Goal: Transaction & Acquisition: Book appointment/travel/reservation

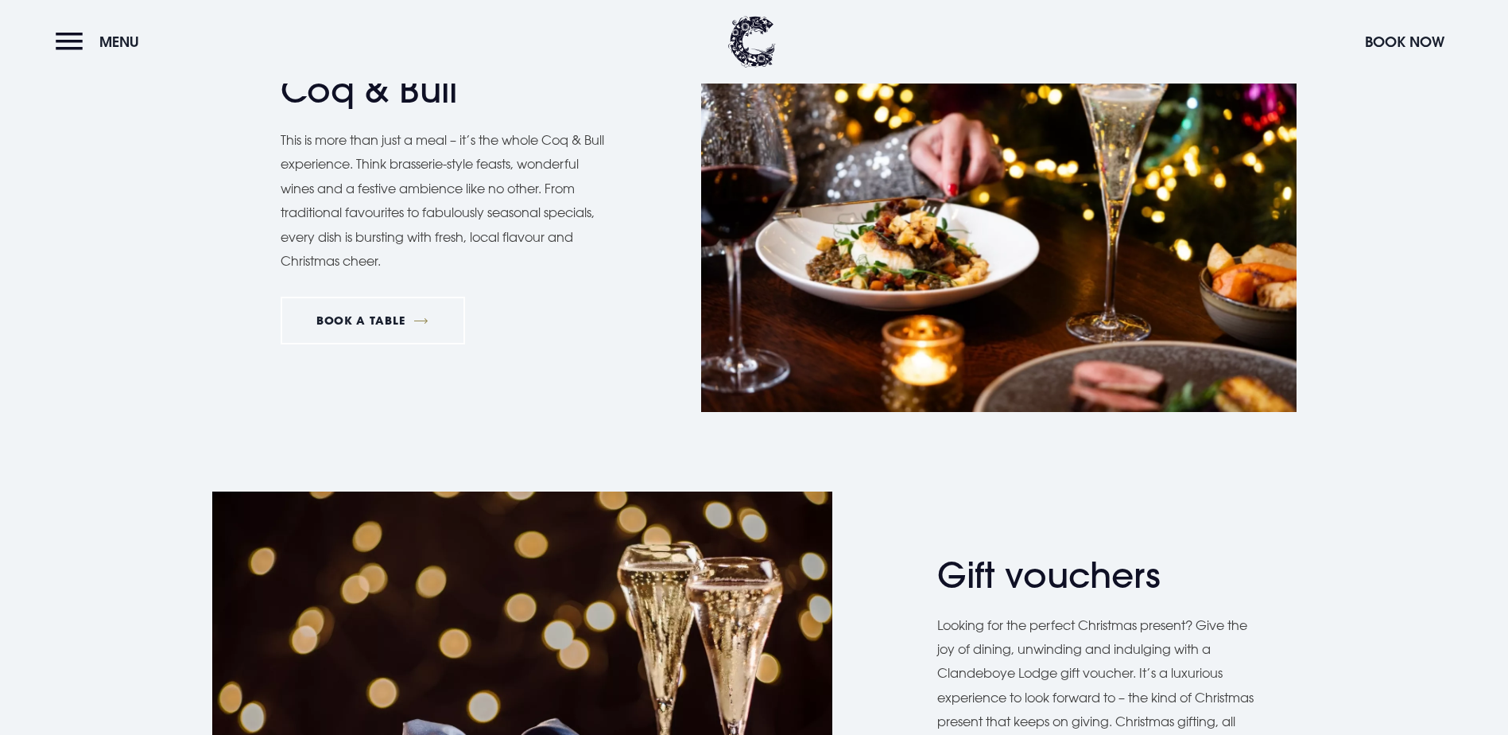
scroll to position [2941, 0]
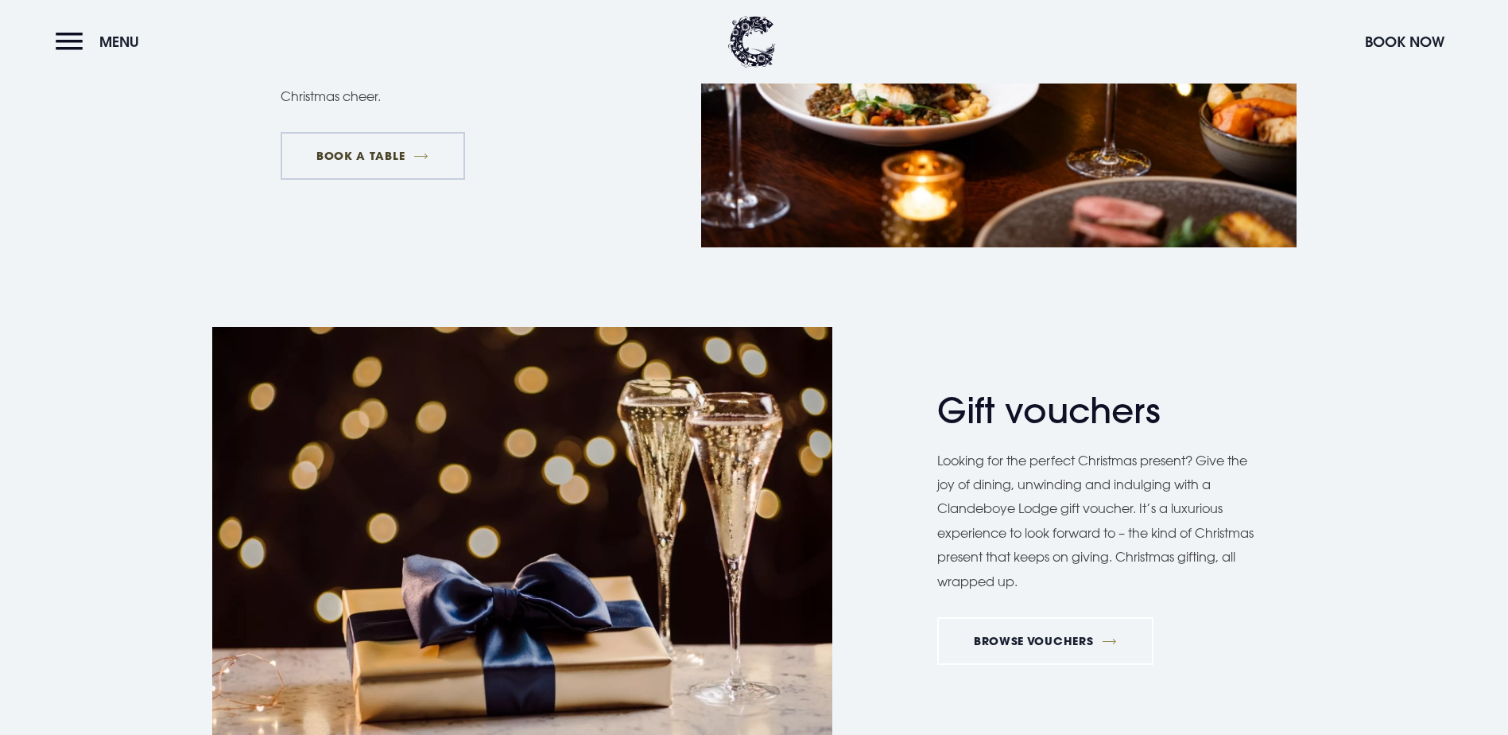
click at [359, 180] on link "BOOK A TABLE" at bounding box center [373, 156] width 184 height 48
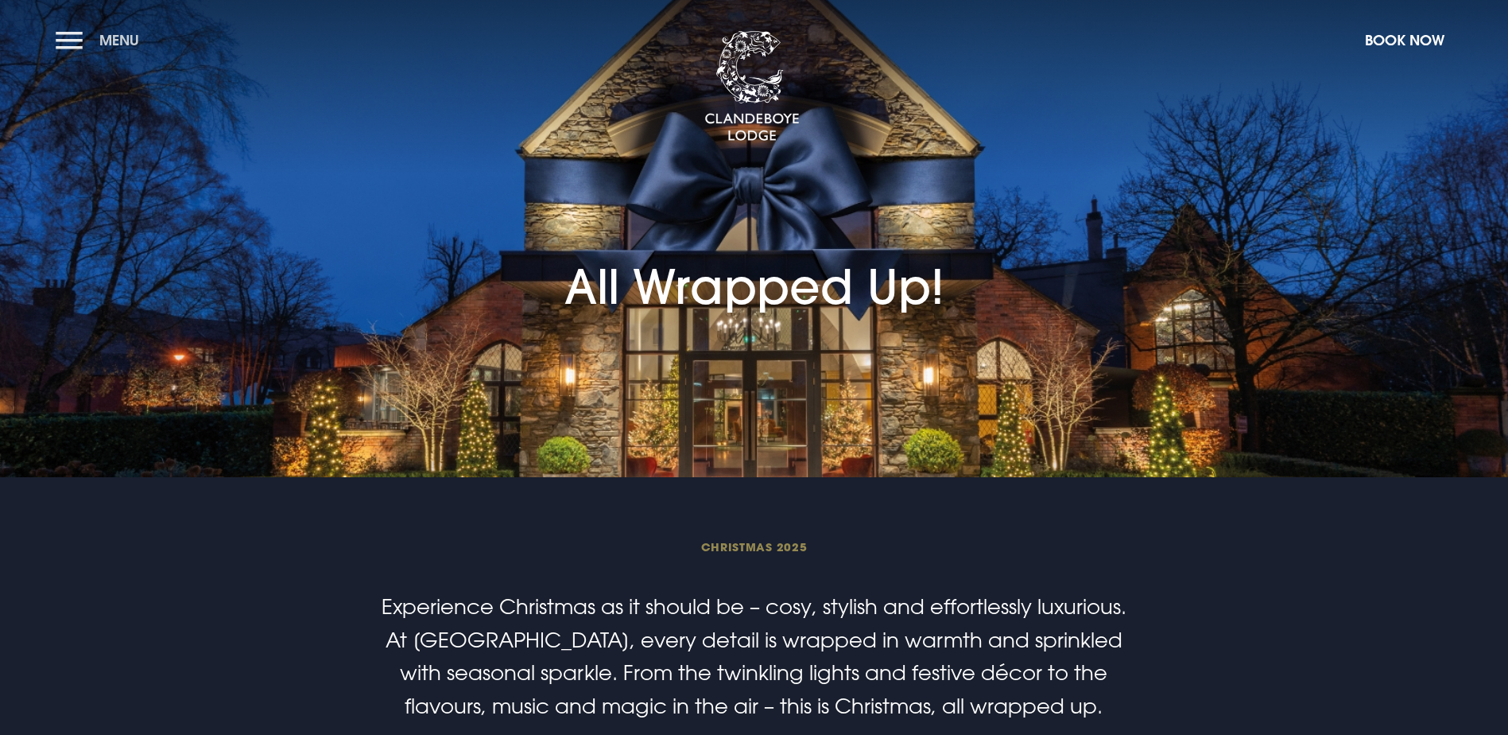
click at [83, 33] on button "Menu" at bounding box center [101, 40] width 91 height 34
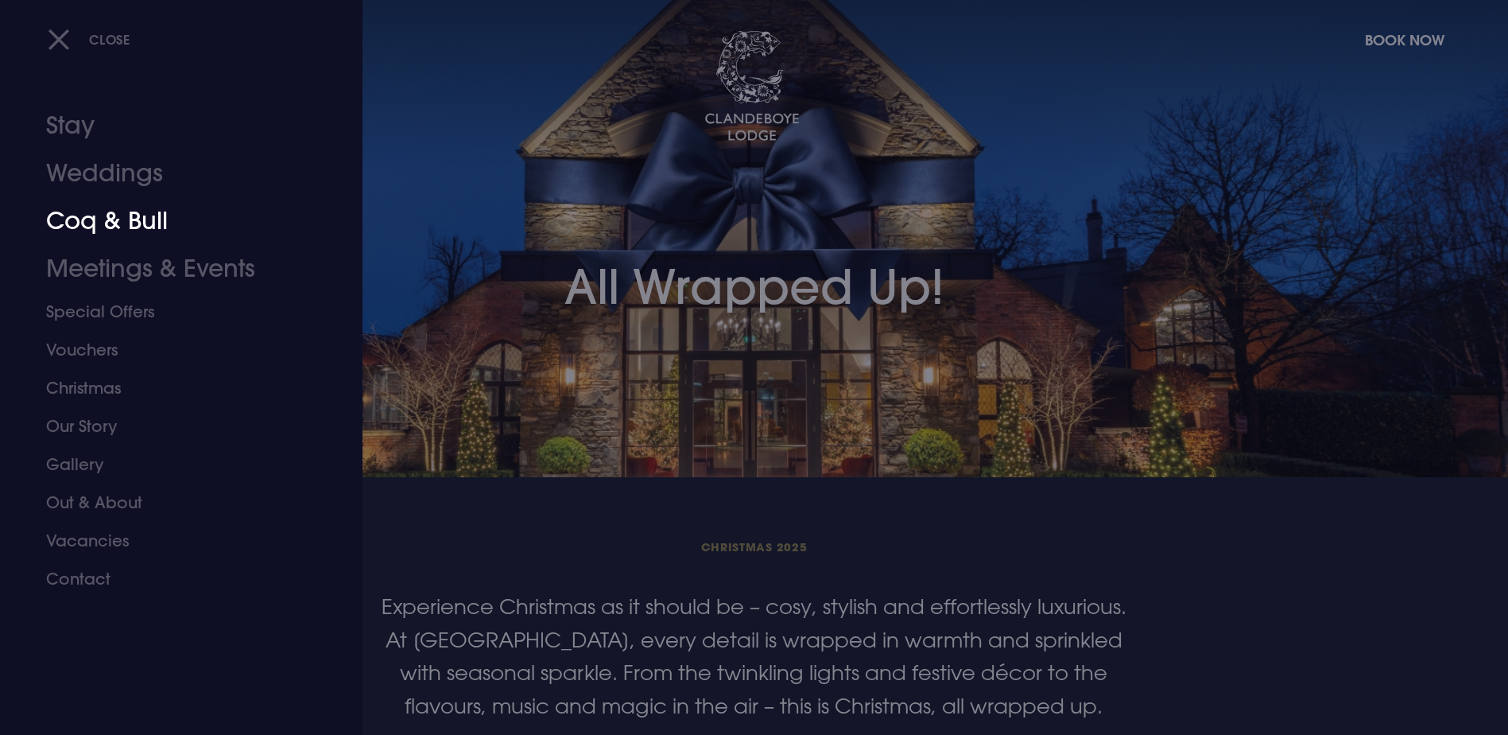
click at [99, 218] on link "Coq & Bull" at bounding box center [171, 221] width 251 height 48
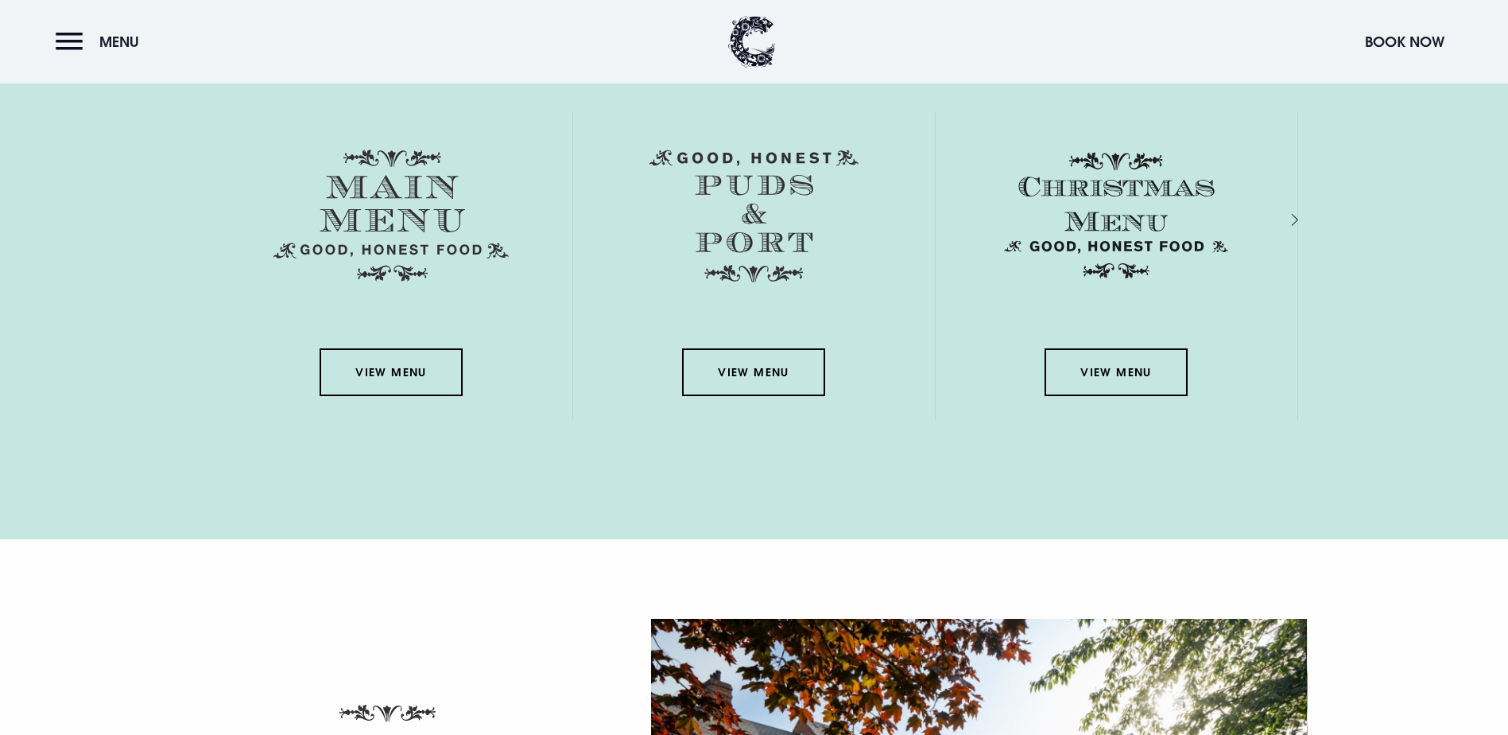
scroll to position [2544, 0]
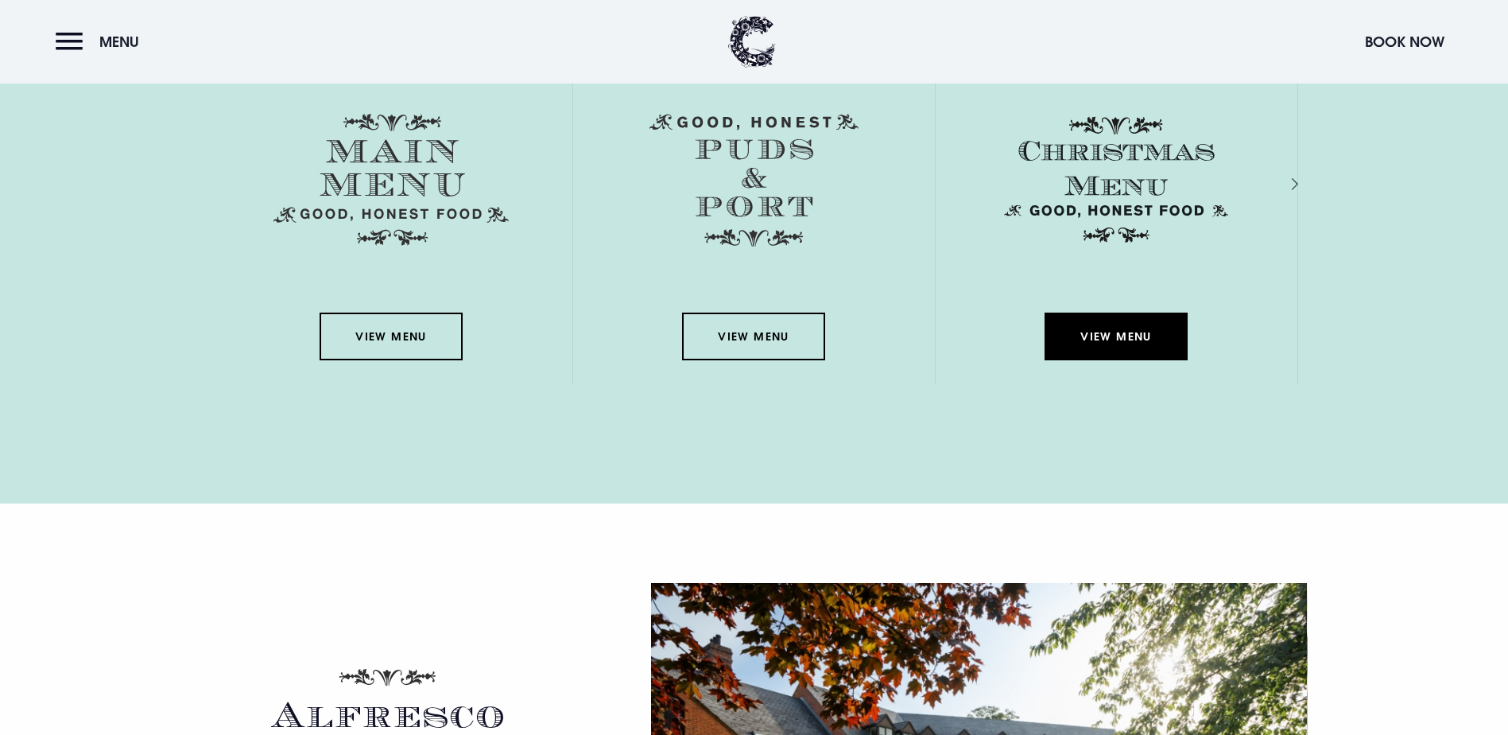
click at [1116, 312] on link "View Menu" at bounding box center [1116, 336] width 143 height 48
